Goal: Task Accomplishment & Management: Complete application form

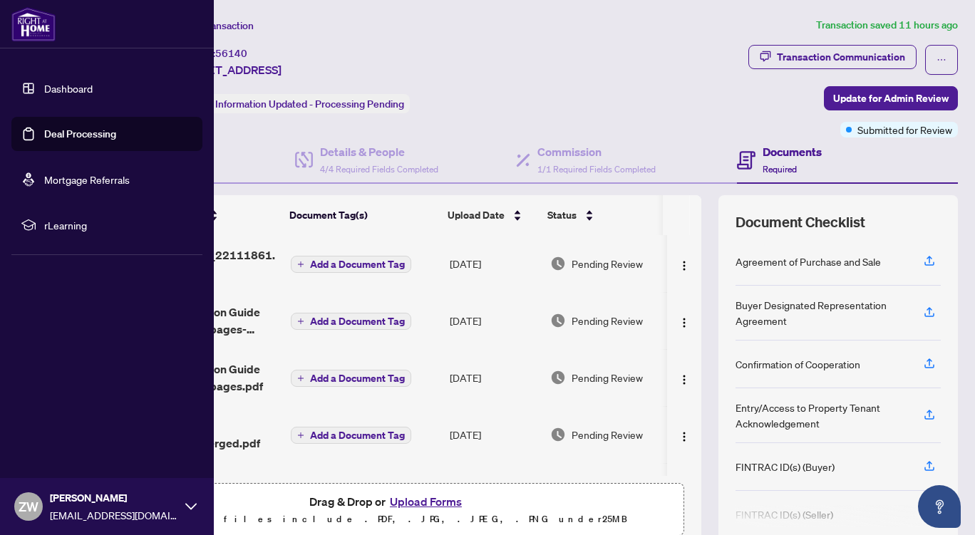
scroll to position [61, 0]
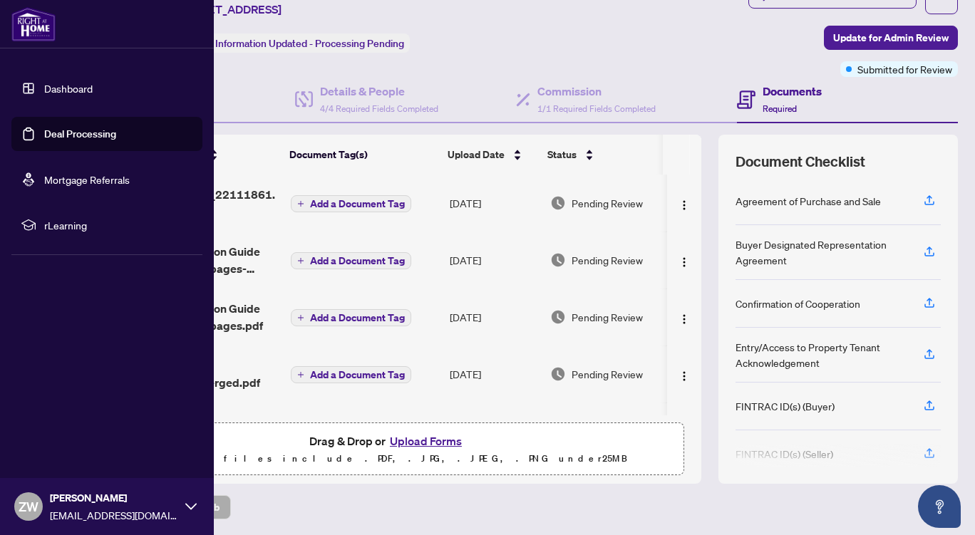
click at [60, 87] on link "Dashboard" at bounding box center [68, 88] width 48 height 13
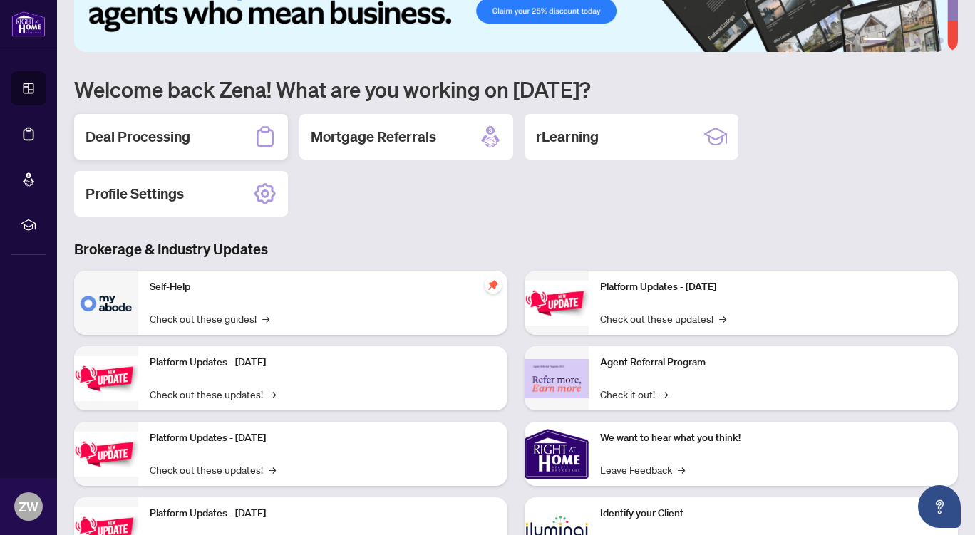
click at [172, 135] on h2 "Deal Processing" at bounding box center [138, 137] width 105 height 20
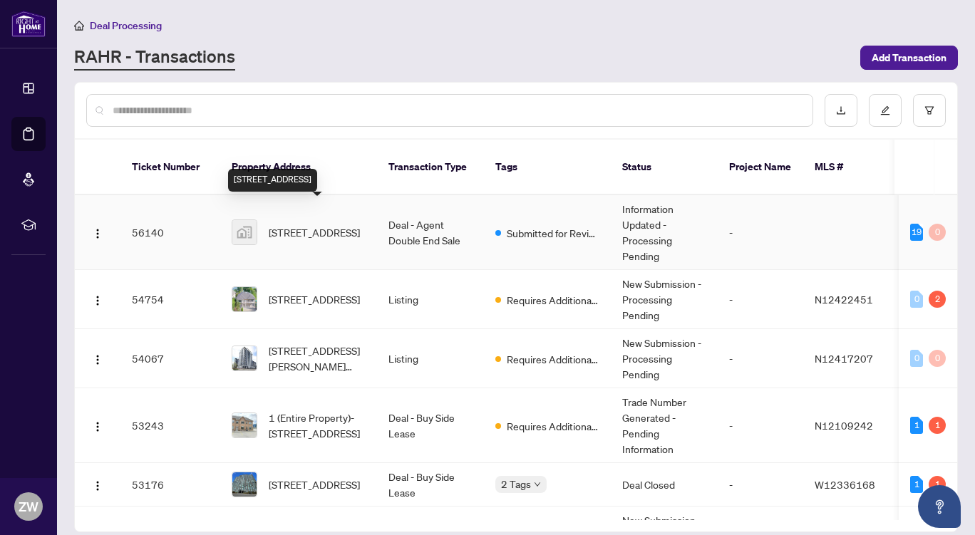
click at [310, 225] on span "[STREET_ADDRESS]" at bounding box center [314, 233] width 91 height 16
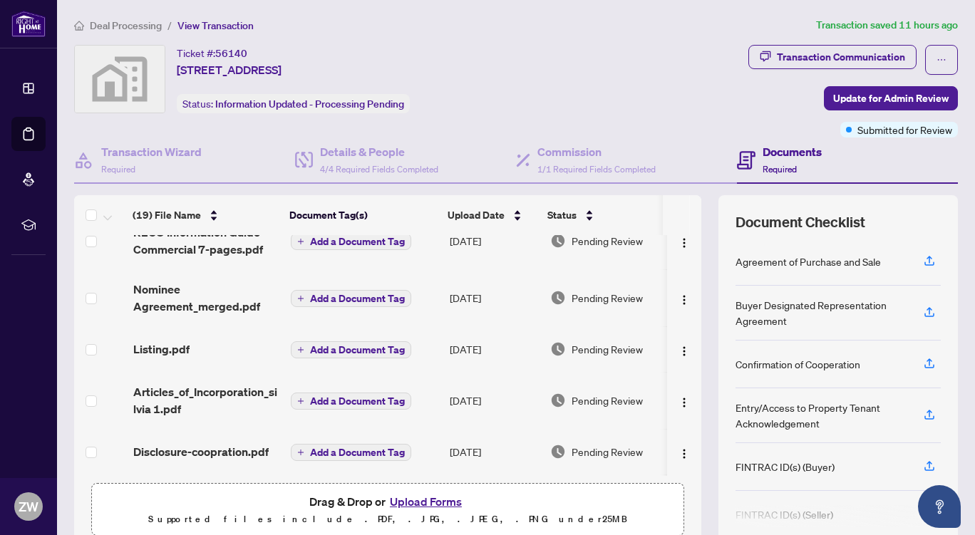
scroll to position [165, 0]
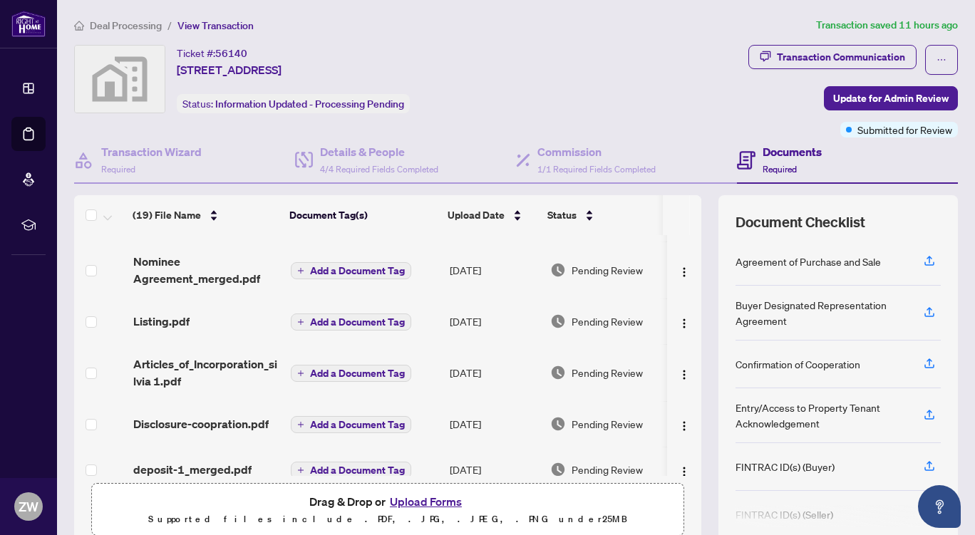
click at [416, 500] on button "Upload Forms" at bounding box center [426, 502] width 81 height 19
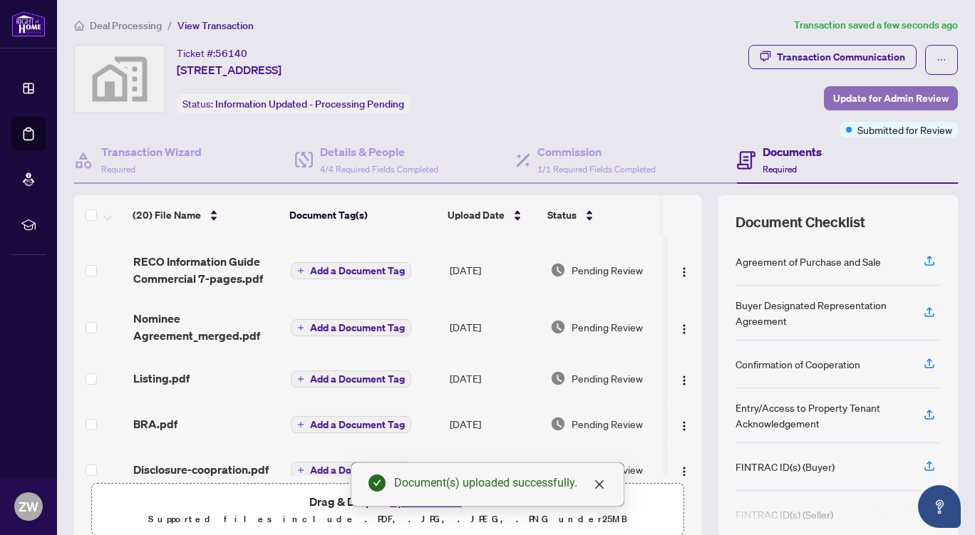
click at [840, 98] on span "Update for Admin Review" at bounding box center [890, 98] width 115 height 23
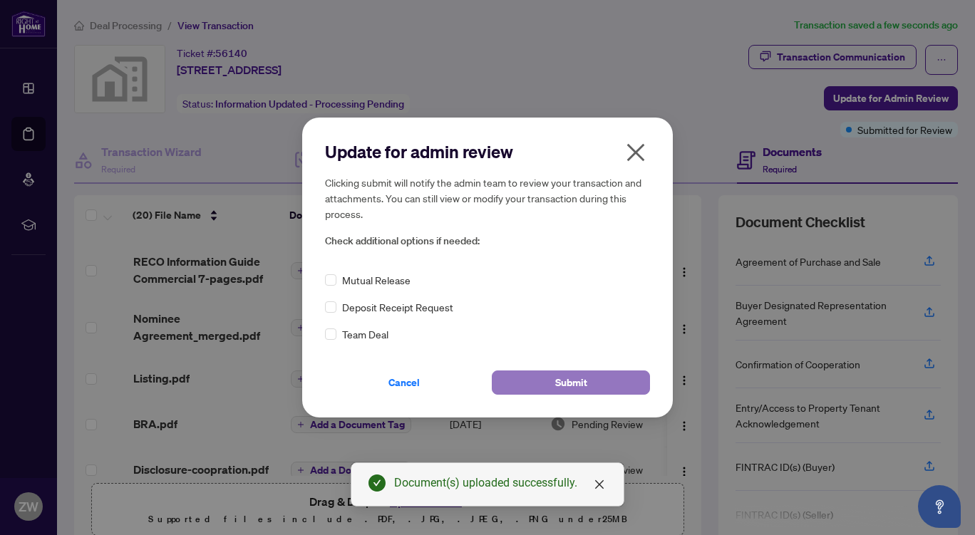
click at [567, 378] on span "Submit" at bounding box center [571, 382] width 32 height 23
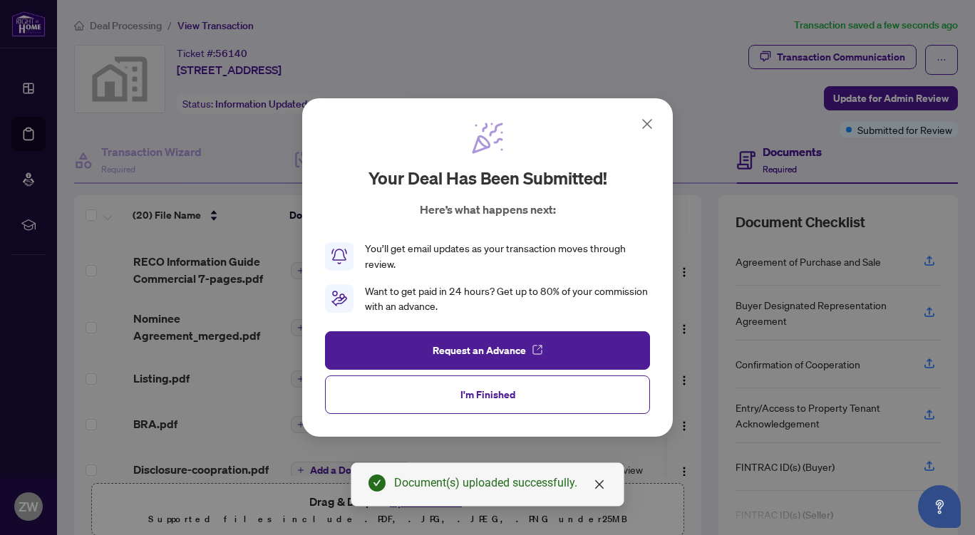
click at [653, 120] on icon at bounding box center [647, 123] width 17 height 17
